Goal: Transaction & Acquisition: Purchase product/service

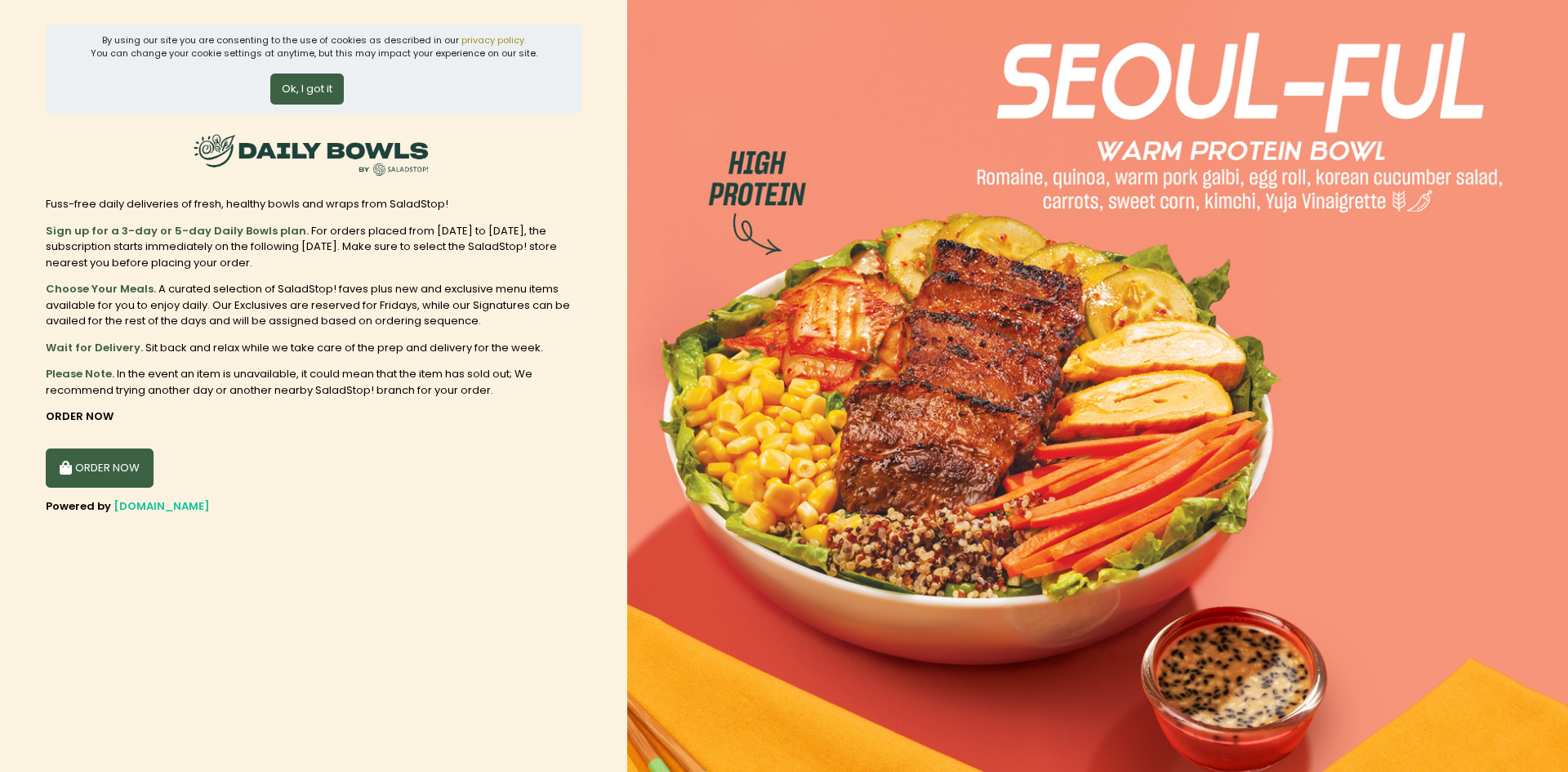
click at [298, 92] on button "Ok, I got it" at bounding box center [307, 89] width 73 height 31
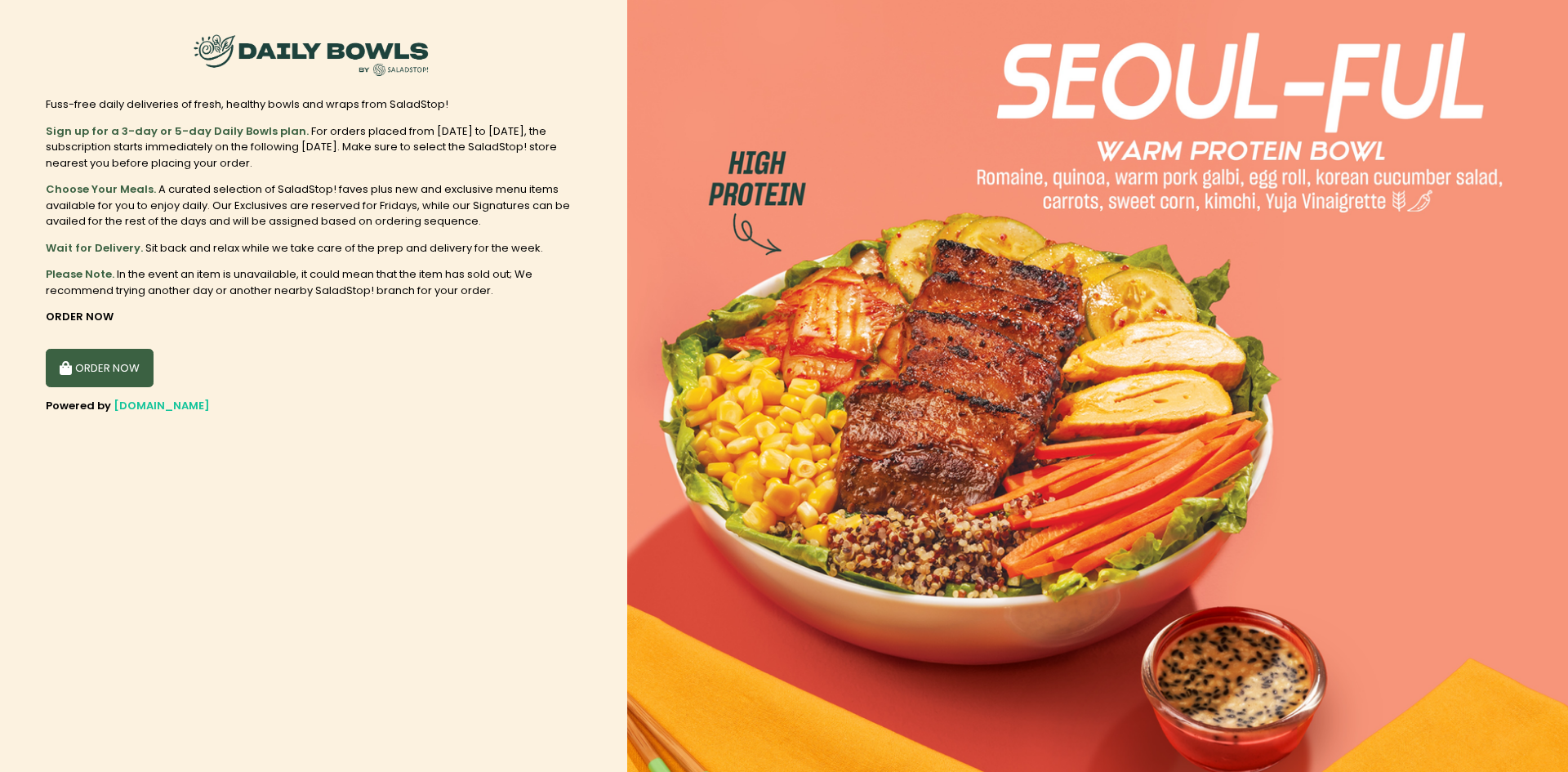
click at [93, 356] on button "ORDER NOW" at bounding box center [99, 369] width 108 height 40
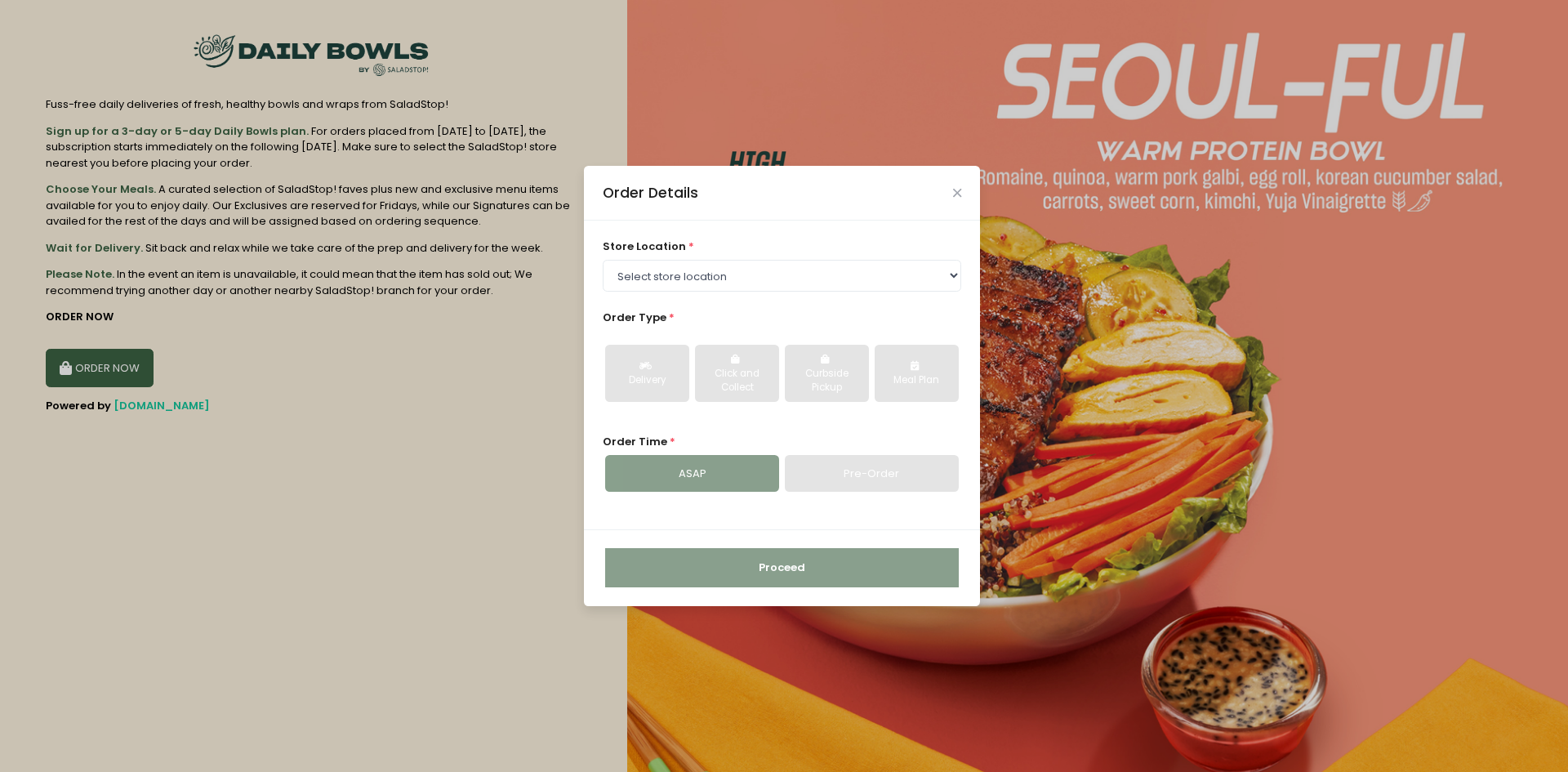
click at [625, 340] on div "Delivery Click and Collect Curbside Pickup Meal Plan" at bounding box center [782, 373] width 359 height 84
click at [676, 287] on select "Select store location [GEOGRAPHIC_DATA] [GEOGRAPHIC_DATA] [PERSON_NAME][GEOGRAP…" at bounding box center [782, 275] width 359 height 31
click at [603, 260] on select "Select store location [GEOGRAPHIC_DATA] [GEOGRAPHIC_DATA] [PERSON_NAME][GEOGRAP…" at bounding box center [782, 275] width 359 height 31
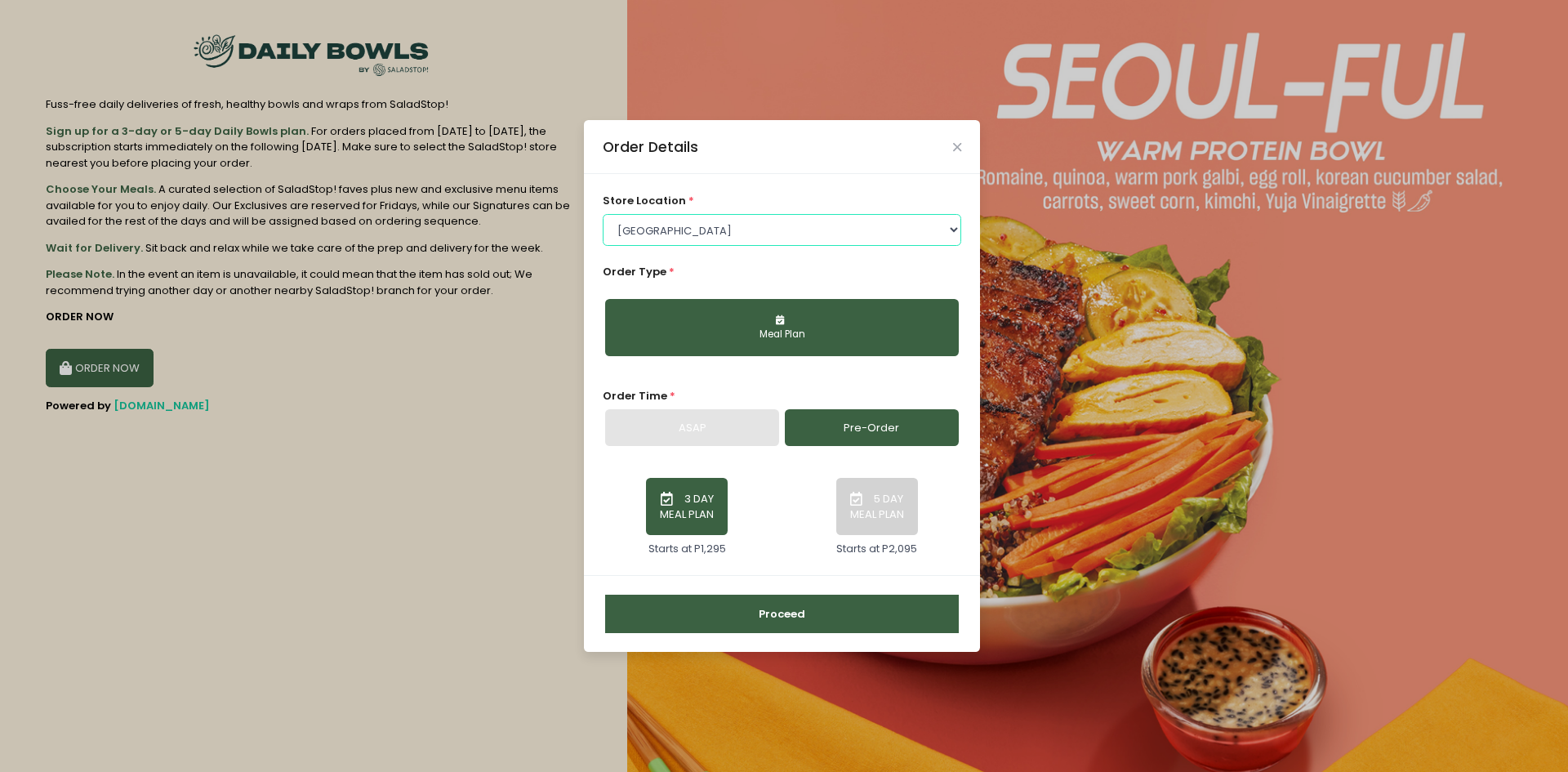
click at [772, 228] on select "Select store location [GEOGRAPHIC_DATA] [GEOGRAPHIC_DATA] [PERSON_NAME][GEOGRAP…" at bounding box center [782, 229] width 359 height 31
click at [603, 214] on select "Select store location [GEOGRAPHIC_DATA] [GEOGRAPHIC_DATA] [PERSON_NAME][GEOGRAP…" at bounding box center [782, 229] width 359 height 31
click at [712, 213] on div "store location * Select store location [GEOGRAPHIC_DATA] [GEOGRAPHIC_DATA] [GEO…" at bounding box center [782, 219] width 359 height 52
select select "6602509e51b8268a02bc8539"
click at [603, 214] on select "Select store location [GEOGRAPHIC_DATA] [GEOGRAPHIC_DATA] [PERSON_NAME][GEOGRAP…" at bounding box center [782, 229] width 359 height 31
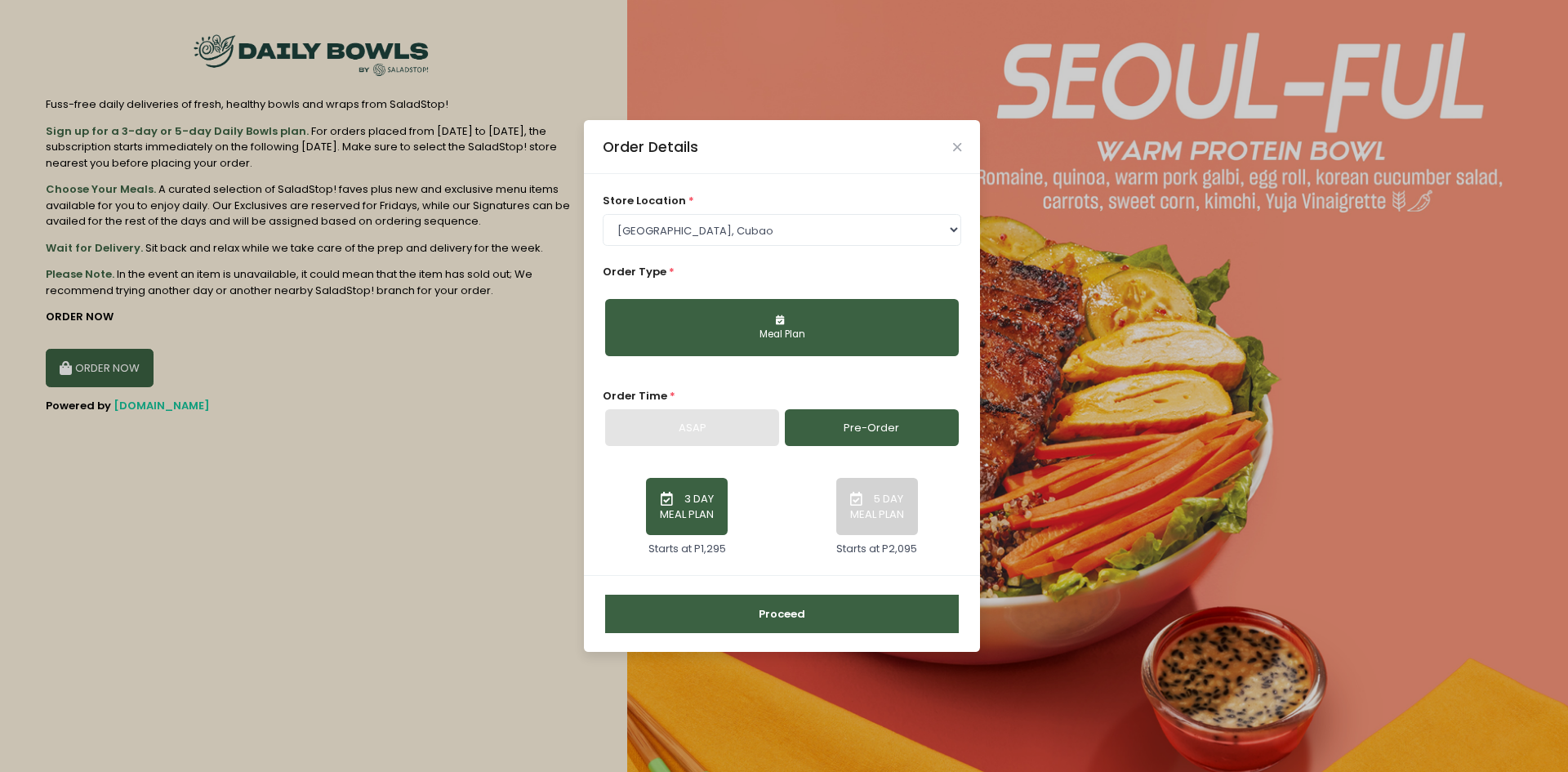
click at [810, 332] on div "Meal Plan" at bounding box center [782, 335] width 331 height 15
click at [757, 436] on div "ASAP" at bounding box center [692, 428] width 174 height 38
click at [834, 619] on button "Proceed" at bounding box center [782, 614] width 354 height 40
